Goal: Information Seeking & Learning: Understand process/instructions

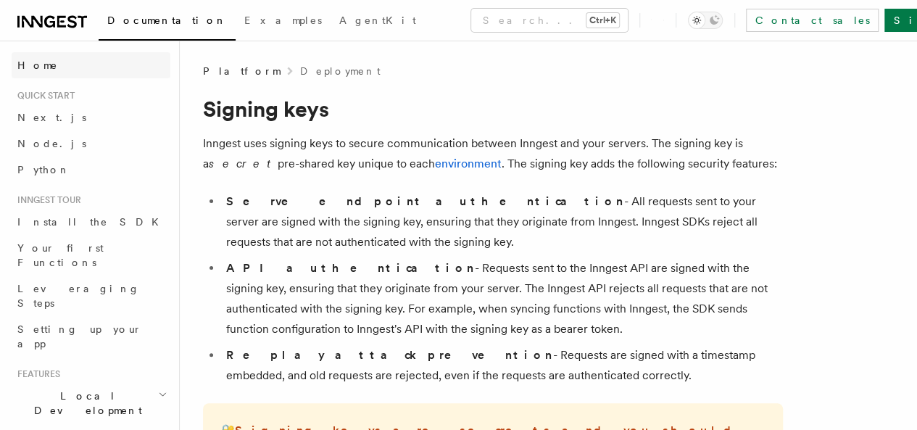
click at [36, 71] on span "Home" at bounding box center [37, 65] width 41 height 14
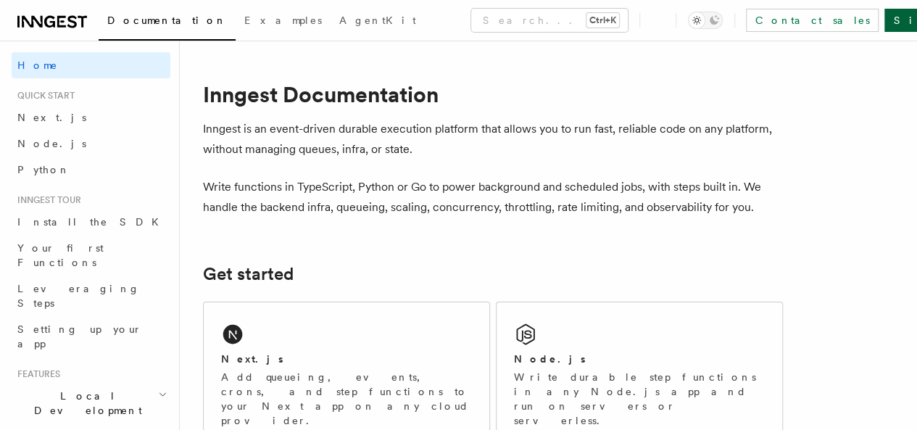
click at [884, 20] on link "Sign Up" at bounding box center [932, 20] width 96 height 23
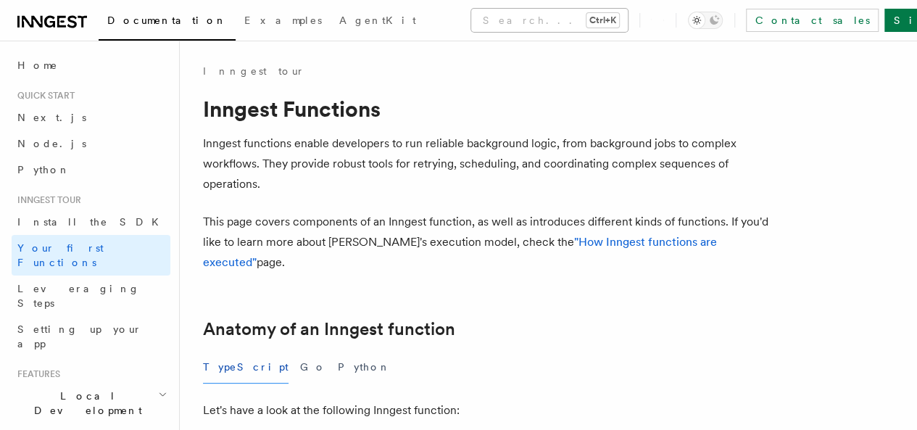
click at [471, 20] on button "Search... Ctrl+K" at bounding box center [549, 20] width 157 height 23
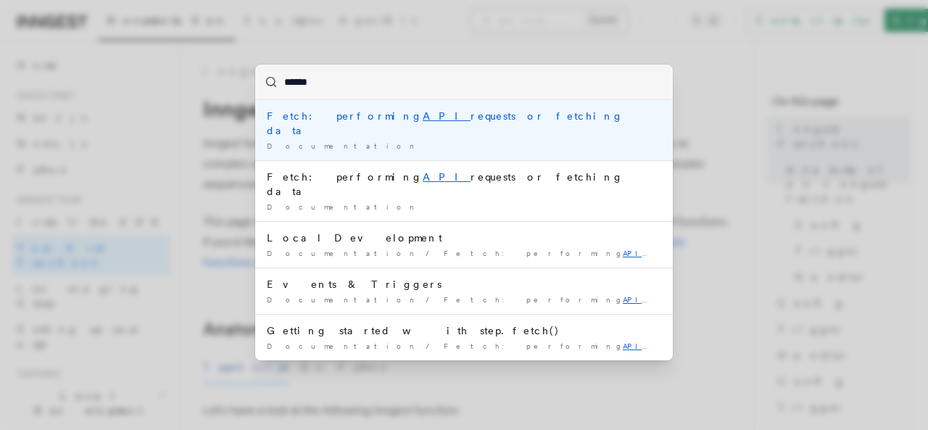
type input "*******"
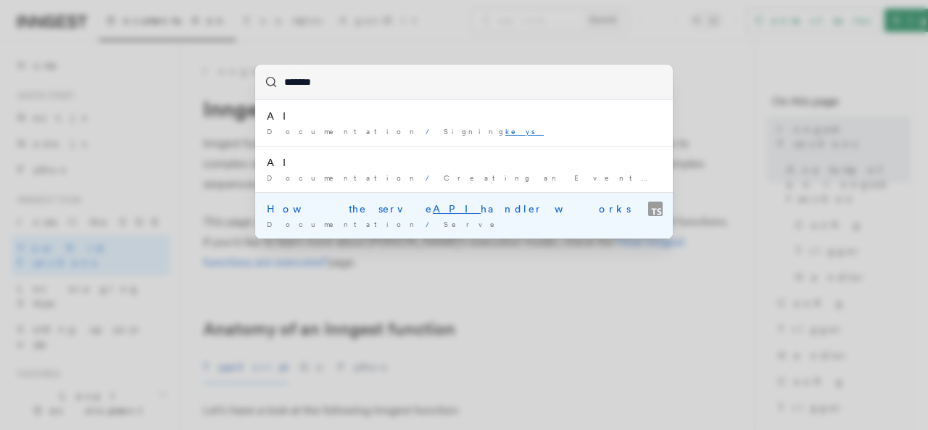
click at [398, 212] on div "How the serve API handler works" at bounding box center [464, 208] width 394 height 14
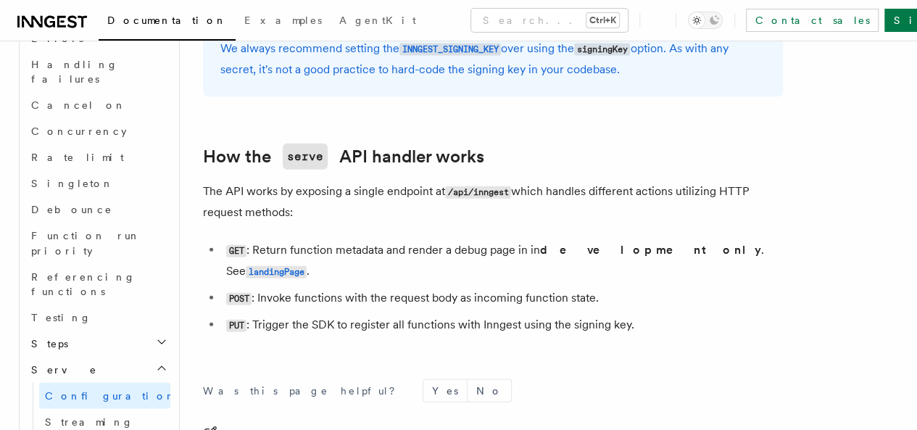
scroll to position [1251, 0]
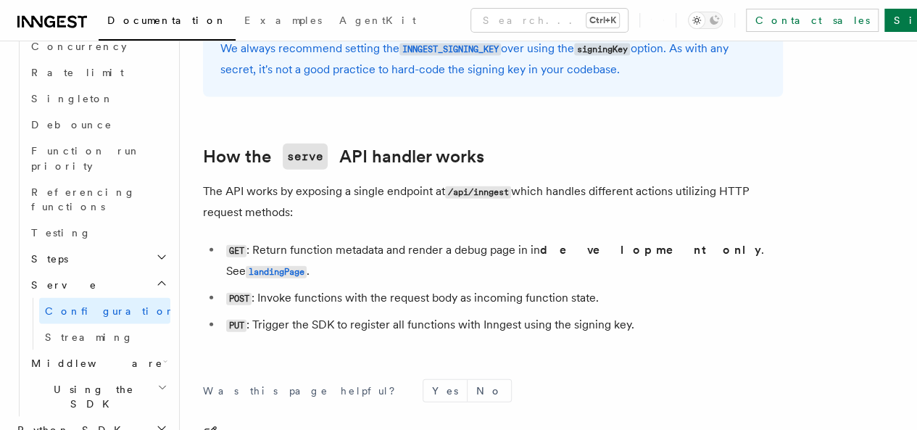
drag, startPoint x: 92, startPoint y: 328, endPoint x: 289, endPoint y: 378, distance: 203.3
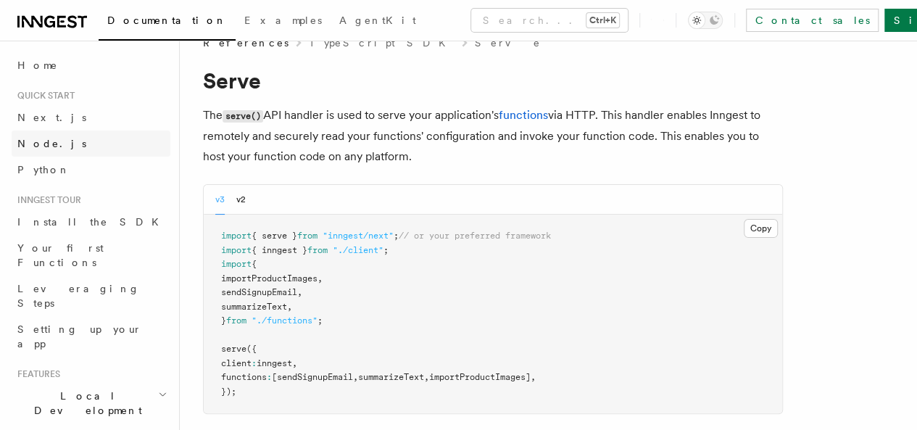
scroll to position [28, 0]
click at [44, 73] on link "Home" at bounding box center [91, 65] width 159 height 26
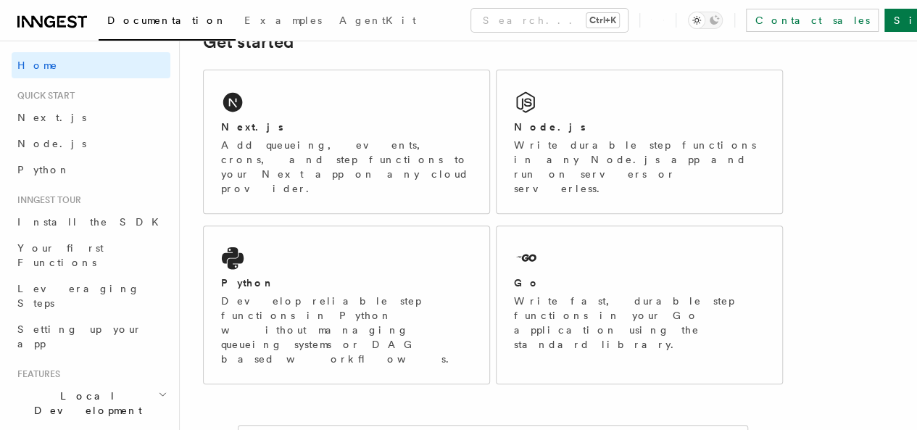
scroll to position [230, 0]
click at [521, 199] on div "Node.js Write durable step functions in any Node.js app and run on servers or s…" at bounding box center [639, 143] width 286 height 143
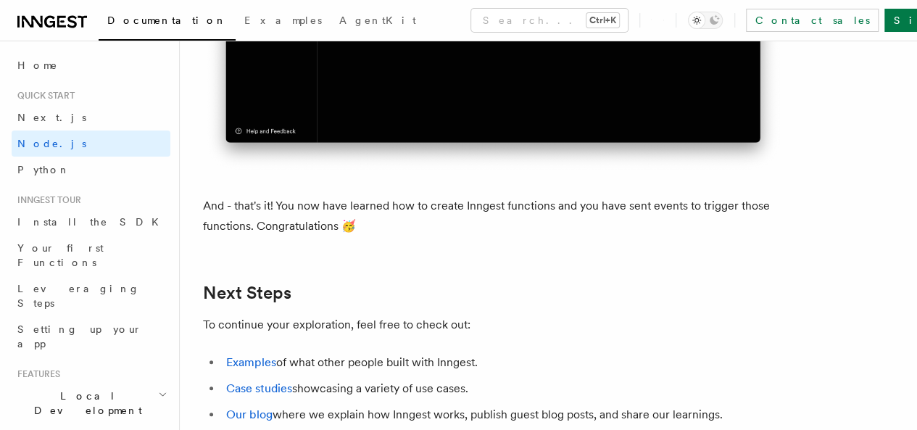
scroll to position [8838, 0]
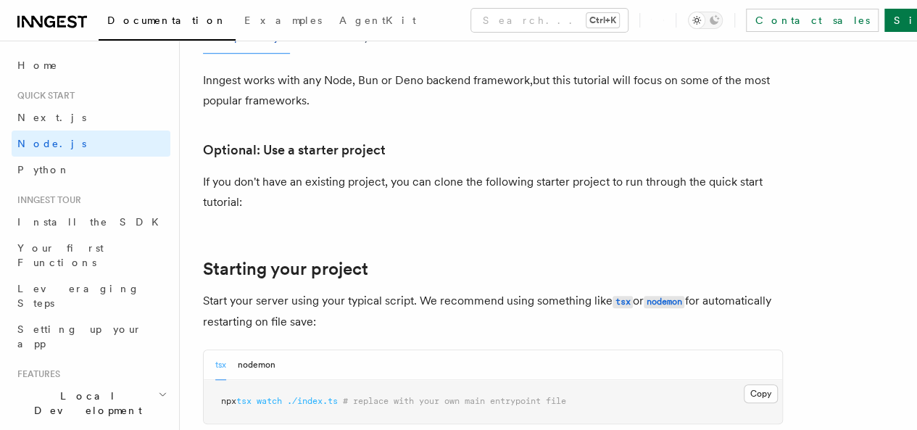
scroll to position [465, 0]
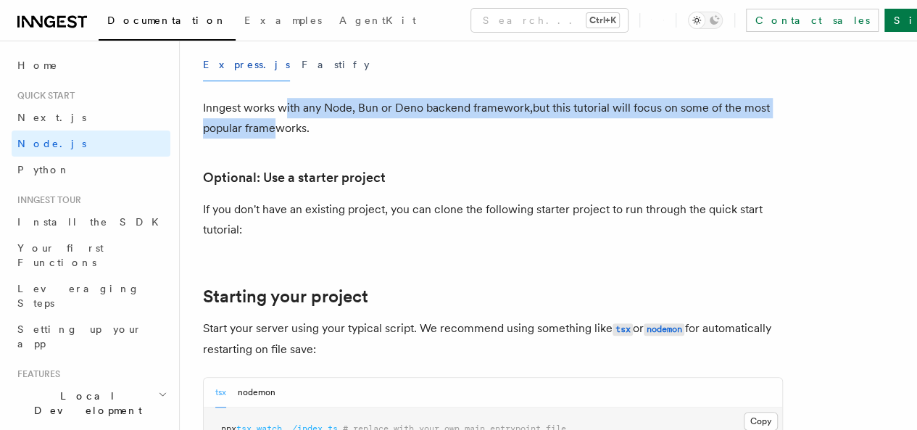
drag, startPoint x: 283, startPoint y: 130, endPoint x: 324, endPoint y: 148, distance: 45.1
click at [324, 138] on p "Inngest works with any Node, Bun or Deno backend framework,but this tutorial wi…" at bounding box center [493, 118] width 580 height 41
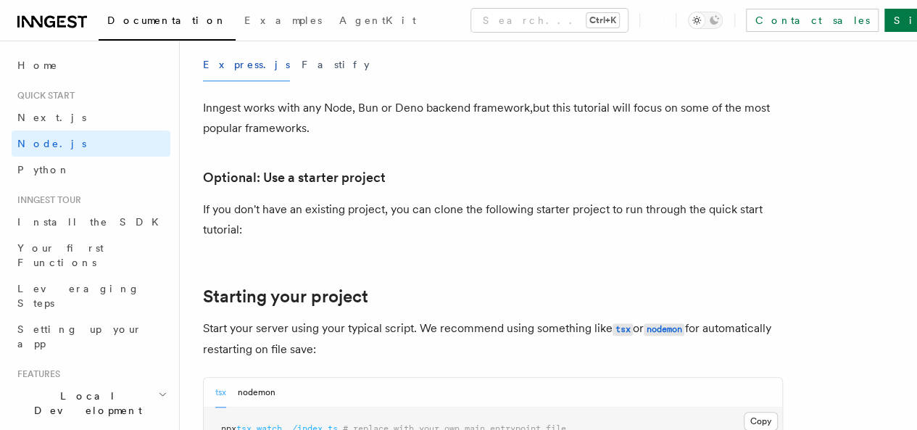
scroll to position [506, 0]
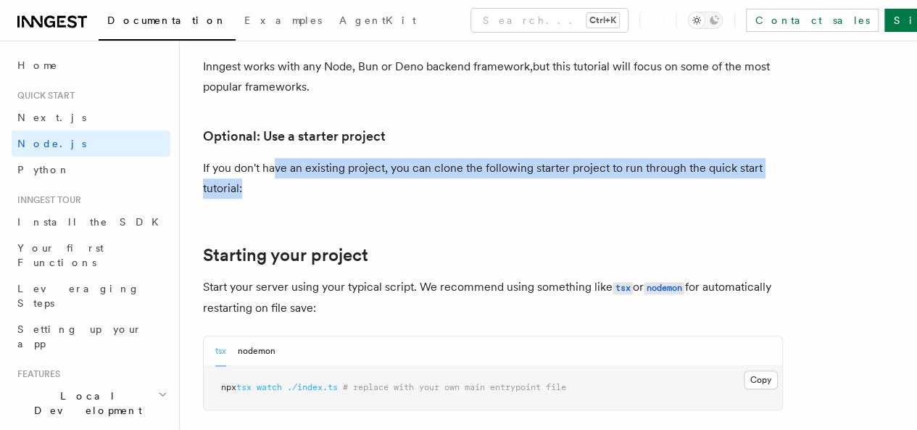
drag, startPoint x: 274, startPoint y: 188, endPoint x: 316, endPoint y: 207, distance: 46.1
click at [316, 199] on p "If you don't have an existing project, you can clone the following starter proj…" at bounding box center [493, 178] width 580 height 41
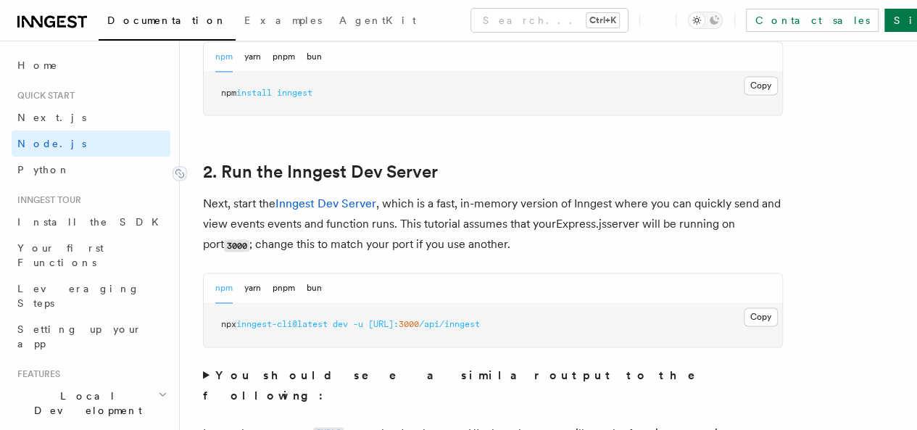
scroll to position [1030, 0]
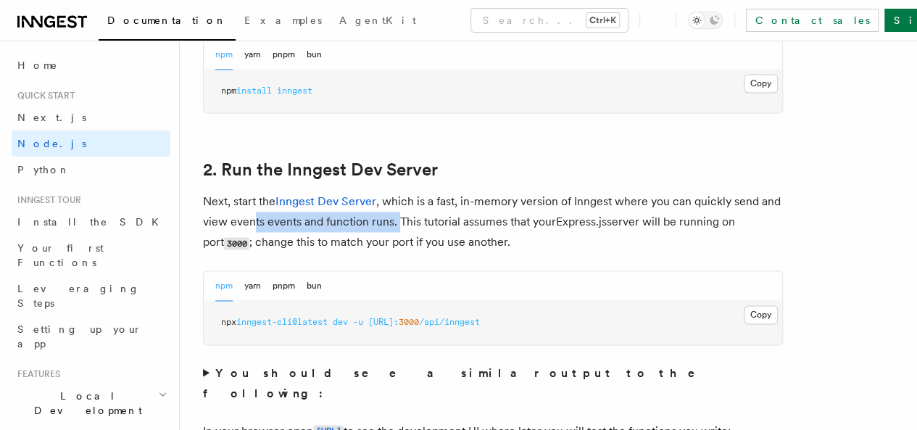
drag, startPoint x: 303, startPoint y: 246, endPoint x: 449, endPoint y: 247, distance: 146.4
click at [449, 247] on p "Next, start the Inngest Dev Server , which is a fast, in-memory version of Inng…" at bounding box center [493, 222] width 580 height 62
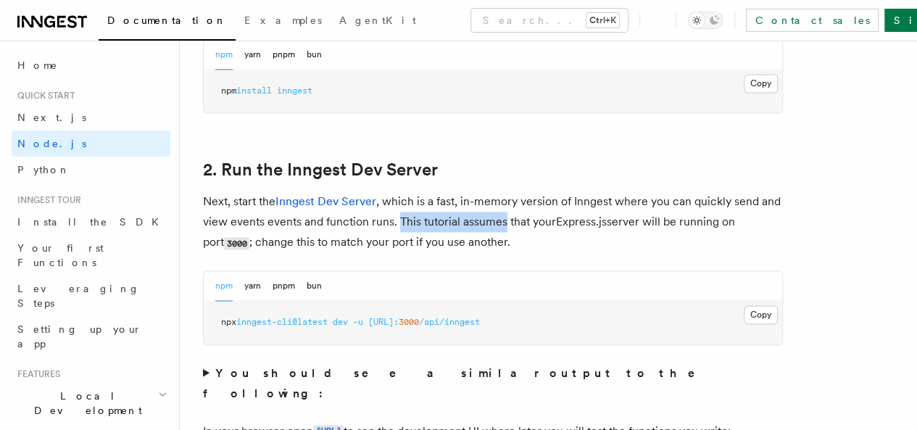
drag, startPoint x: 449, startPoint y: 247, endPoint x: 538, endPoint y: 251, distance: 88.5
click at [538, 251] on p "Next, start the Inngest Dev Server , which is a fast, in-memory version of Inng…" at bounding box center [493, 222] width 580 height 62
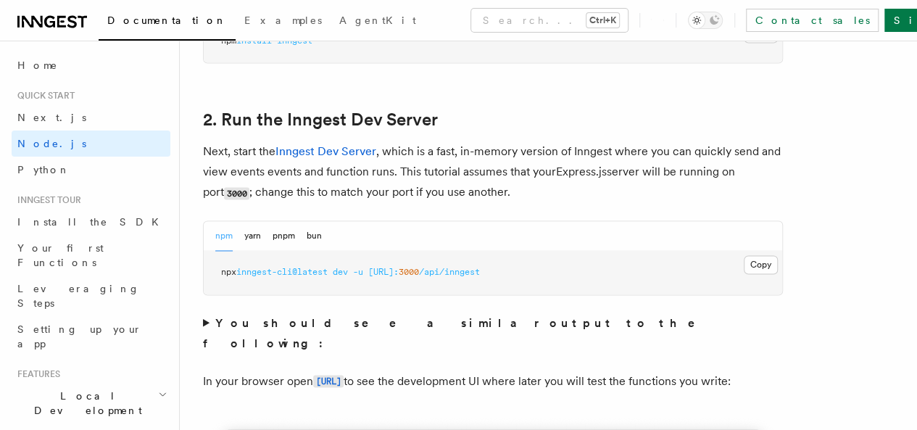
scroll to position [1082, 0]
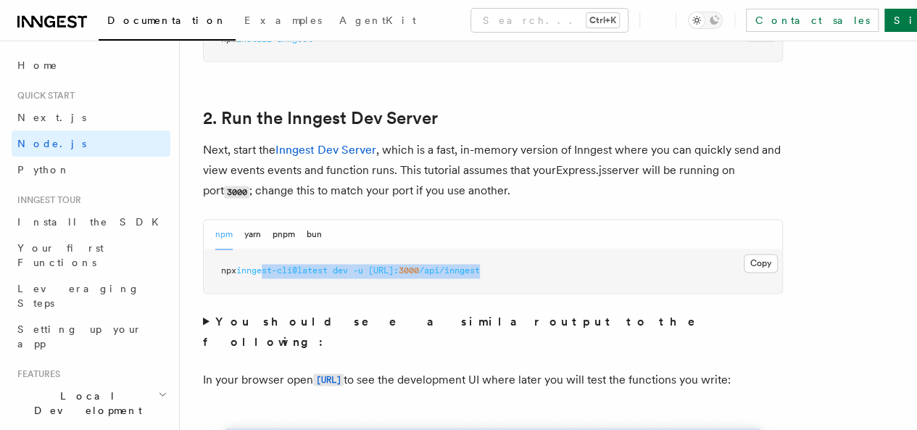
drag, startPoint x: 557, startPoint y: 291, endPoint x: 270, endPoint y: 288, distance: 287.0
click at [270, 288] on pre "npx inngest-cli@latest dev -u http://localhost: 3000 /api/inngest" at bounding box center [493, 270] width 578 height 43
click at [270, 275] on span "inngest-cli@latest" at bounding box center [281, 270] width 91 height 10
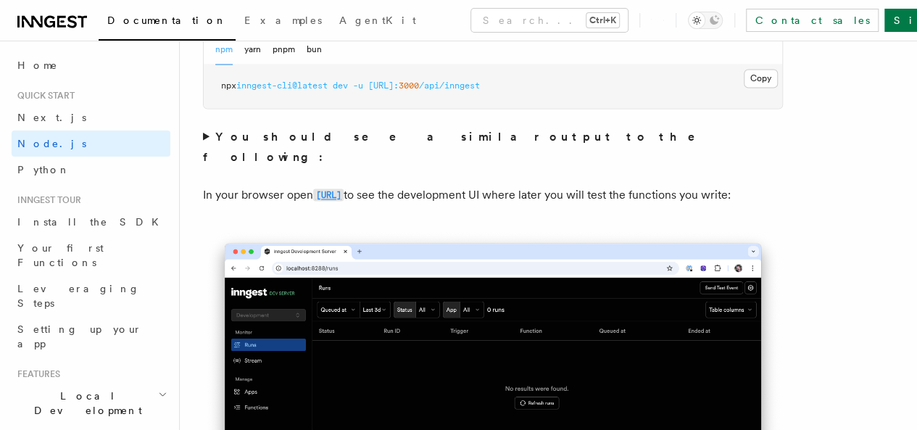
scroll to position [1275, 0]
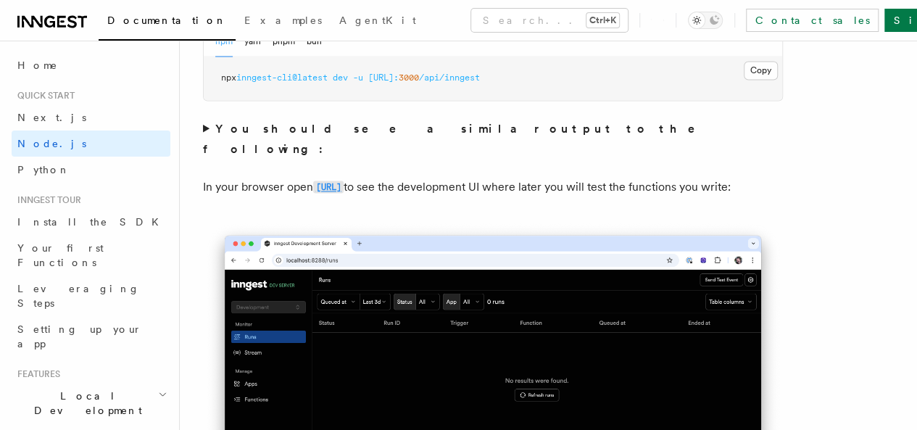
click at [326, 184] on code "http://localhost:8288" at bounding box center [328, 186] width 30 height 12
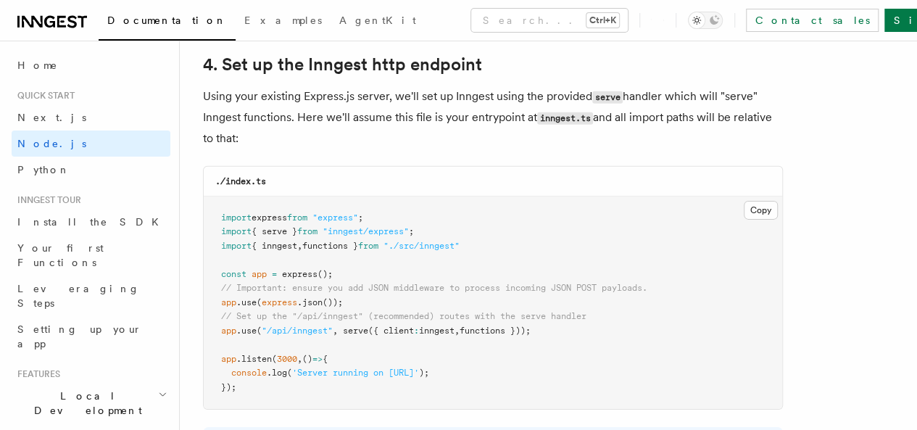
scroll to position [2207, 0]
drag, startPoint x: 357, startPoint y: 322, endPoint x: 470, endPoint y: 341, distance: 114.6
click at [470, 341] on pre "import express from "express" ; import { serve } from "inngest/express" ; impor…" at bounding box center [493, 302] width 578 height 213
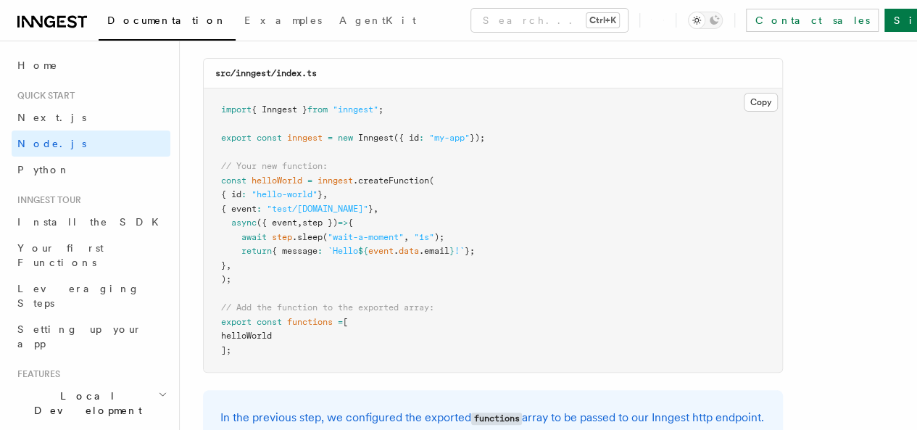
scroll to position [2926, 0]
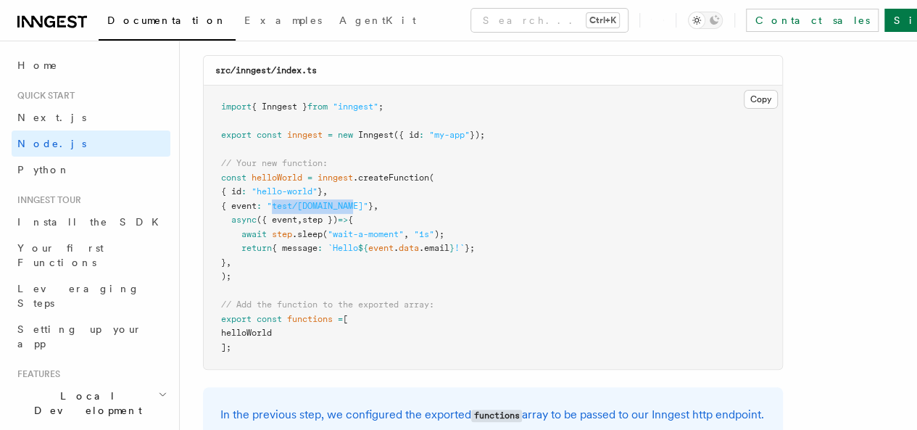
drag, startPoint x: 367, startPoint y: 238, endPoint x: 286, endPoint y: 241, distance: 81.2
click at [286, 241] on pre "import { Inngest } from "inngest" ; export const inngest = new Inngest ({ id : …" at bounding box center [493, 227] width 578 height 283
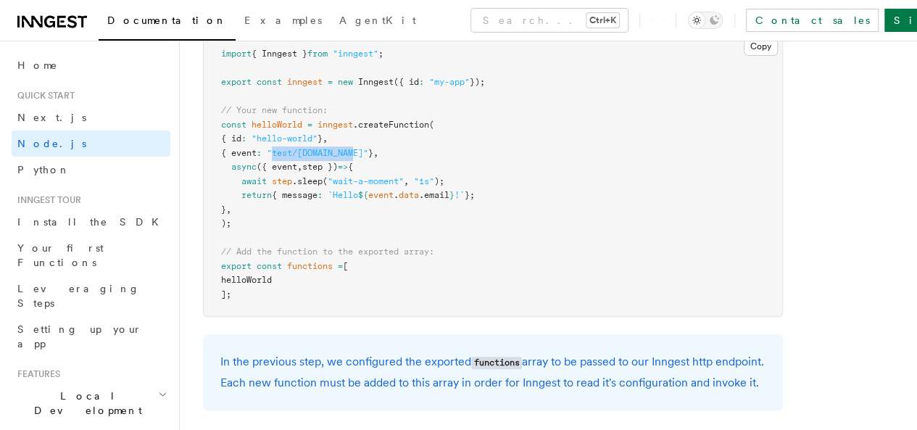
scroll to position [2980, 0]
click at [341, 255] on span "// Add the function to the exported array:" at bounding box center [327, 250] width 213 height 10
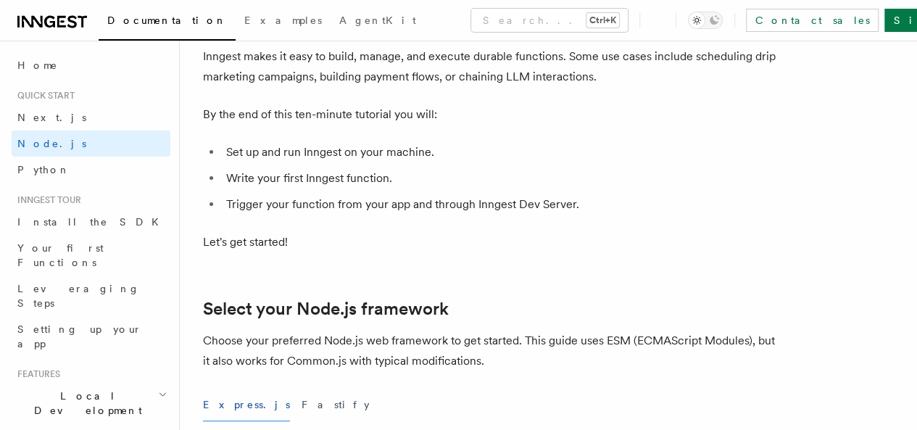
scroll to position [0, 0]
